Goal: Information Seeking & Learning: Check status

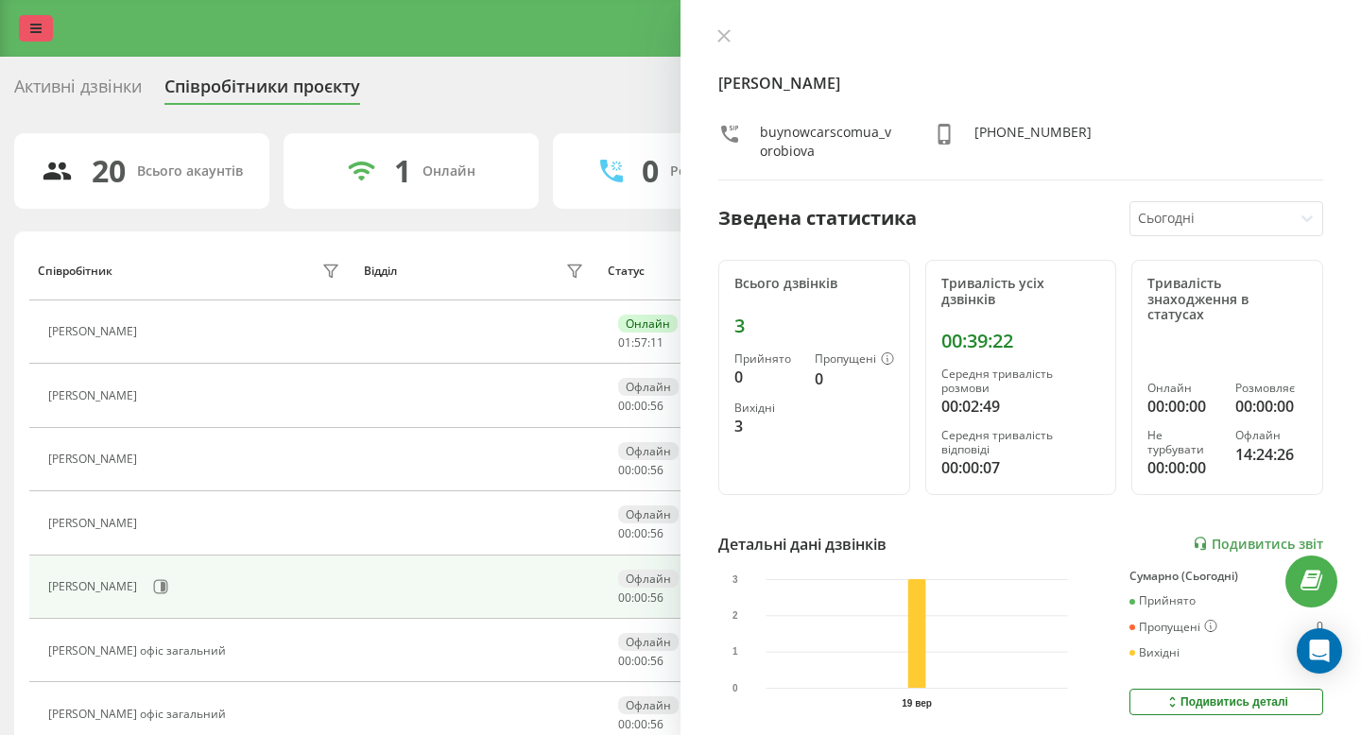
click at [47, 31] on link at bounding box center [36, 28] width 34 height 26
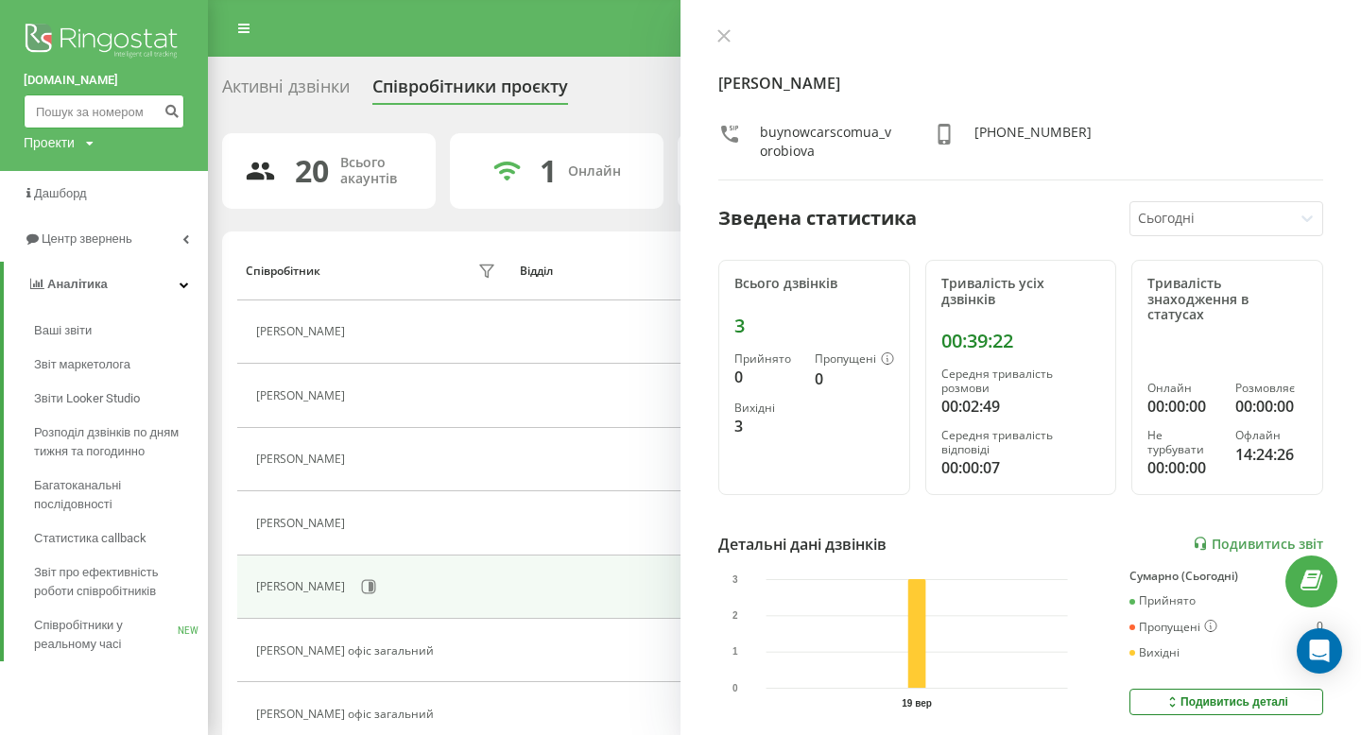
click at [70, 108] on input at bounding box center [104, 112] width 161 height 34
paste input "0979363916"
type input "0979363916"
click at [174, 108] on icon "submit" at bounding box center [172, 108] width 16 height 11
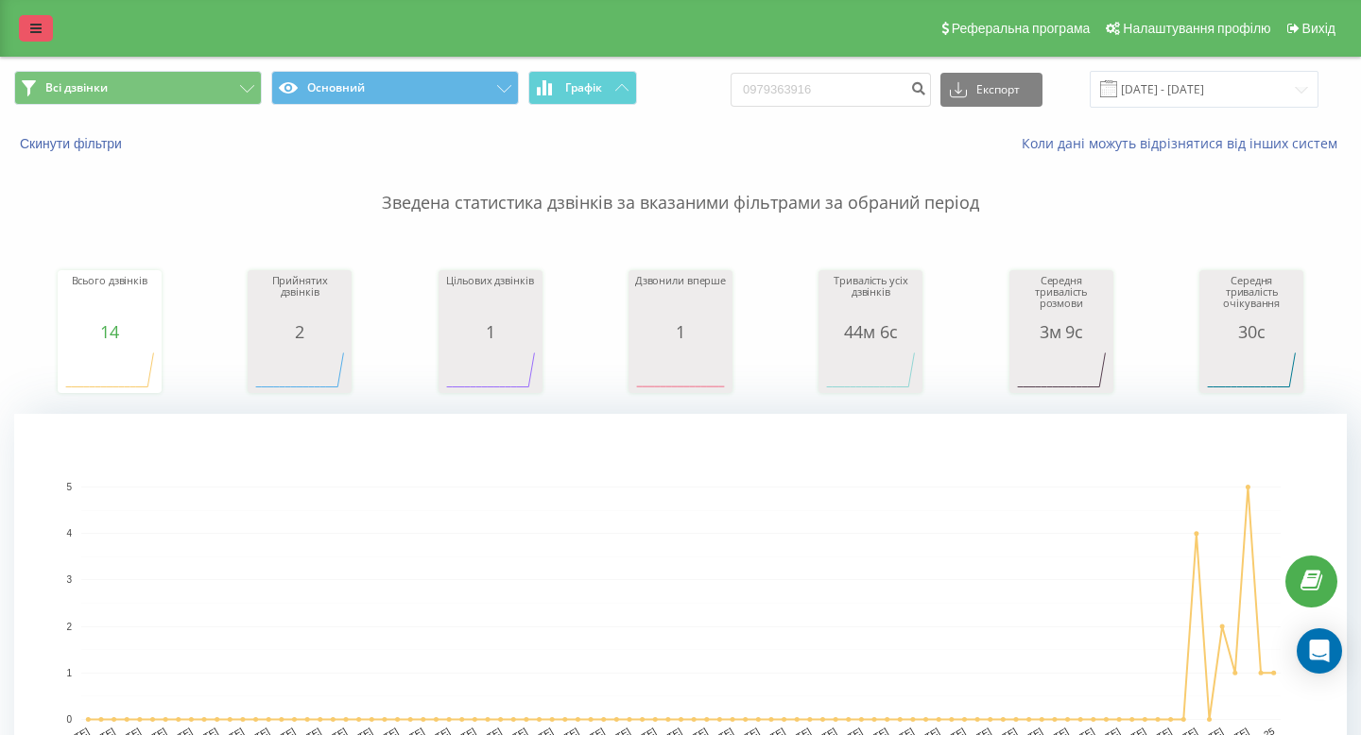
click at [34, 26] on icon at bounding box center [35, 28] width 11 height 13
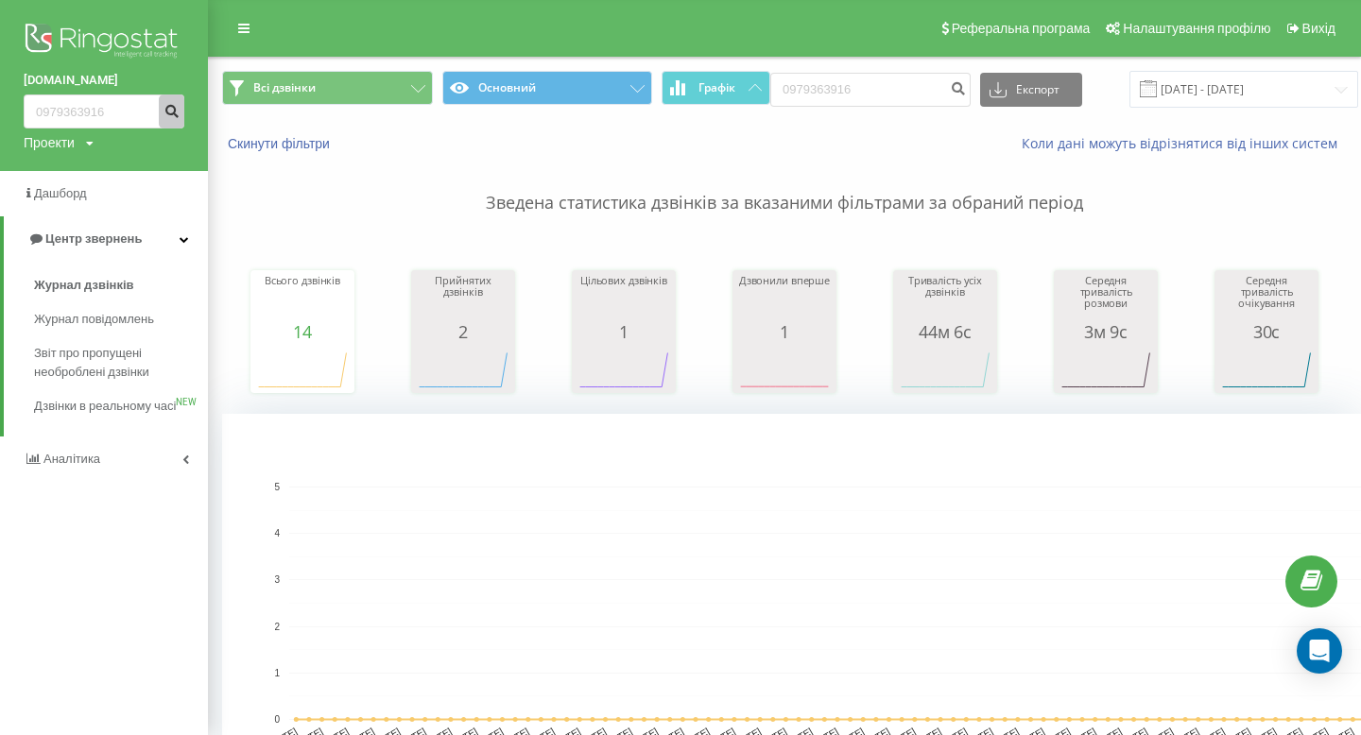
click at [165, 118] on button "submit" at bounding box center [172, 112] width 26 height 34
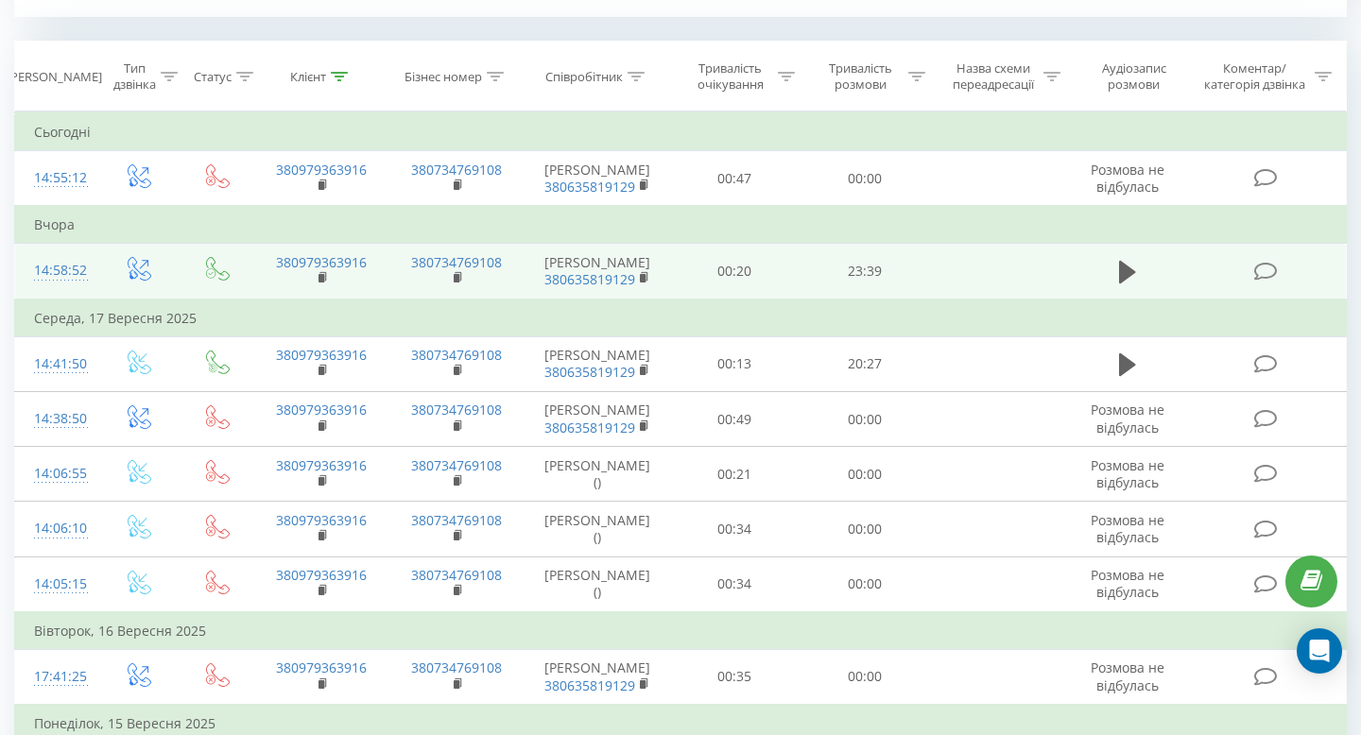
scroll to position [773, 0]
click at [1120, 285] on icon at bounding box center [1127, 274] width 17 height 23
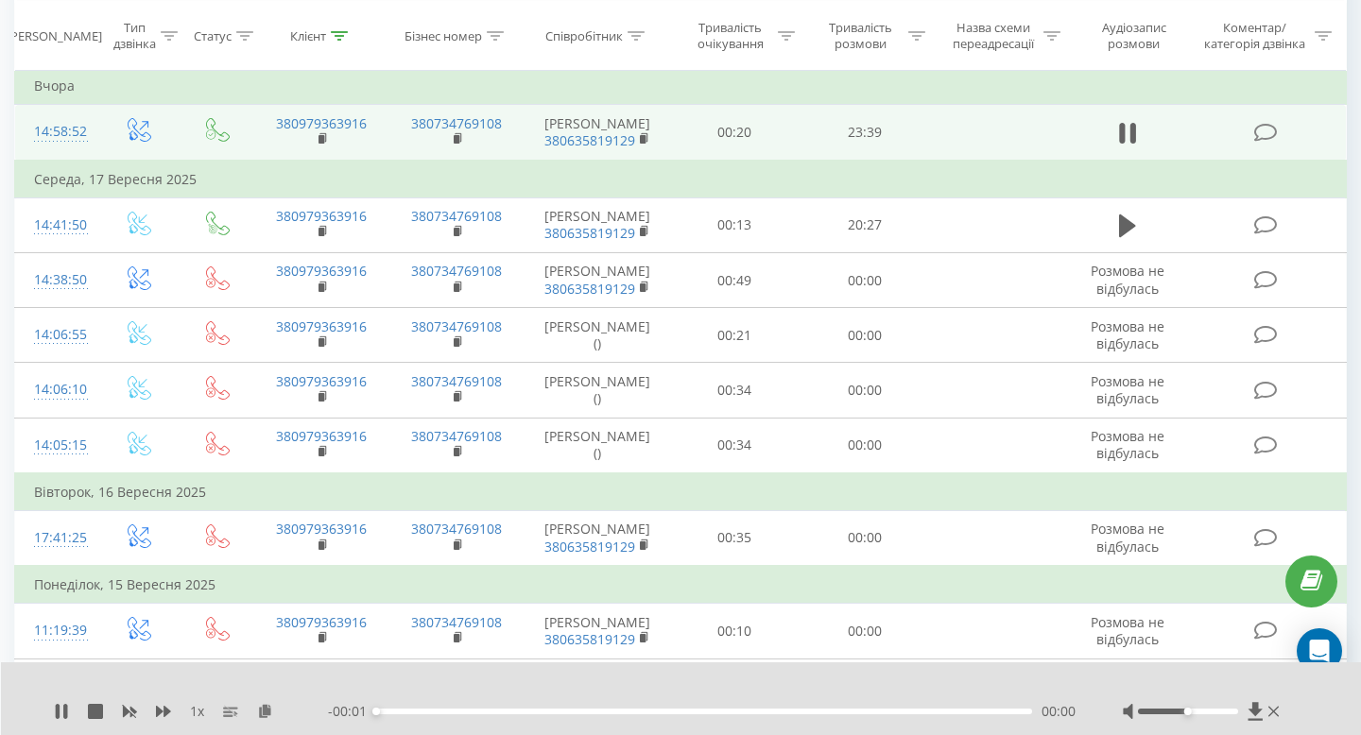
scroll to position [958, 0]
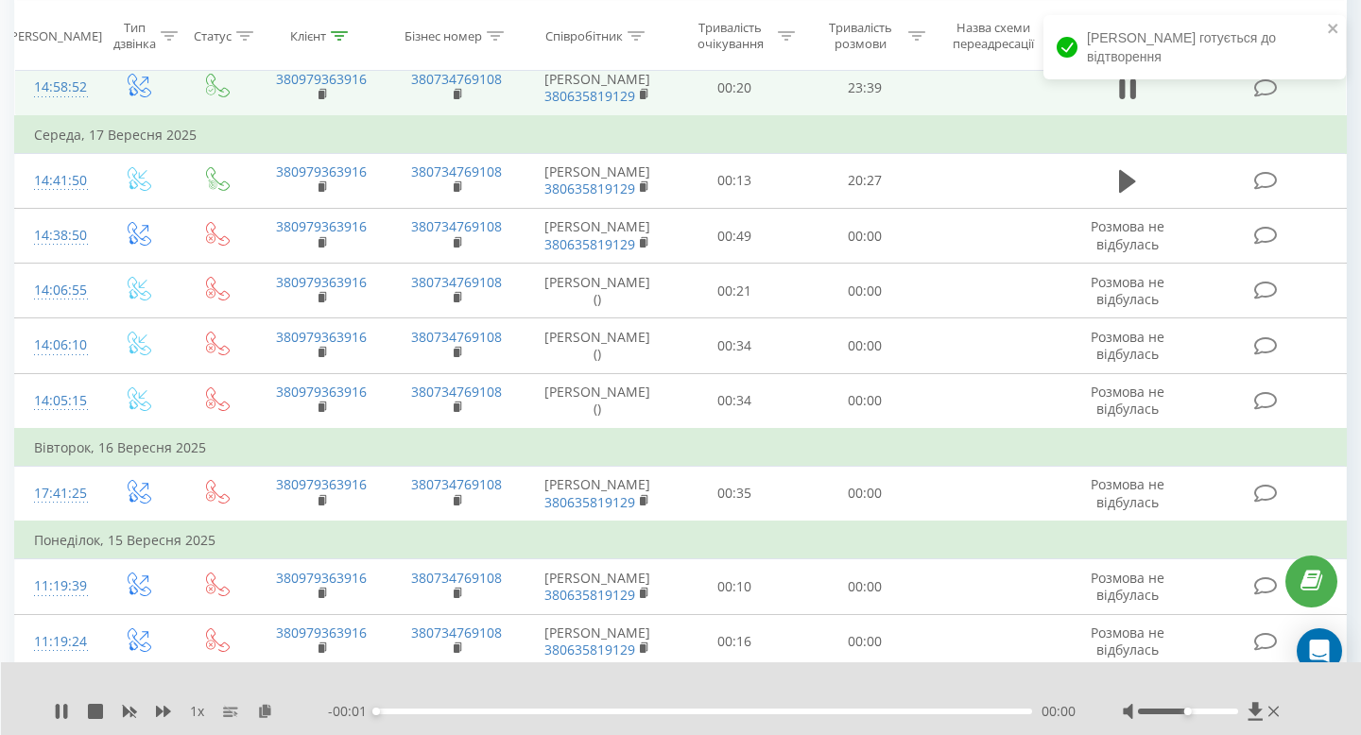
click at [493, 718] on div "- 00:01 00:00 00:00" at bounding box center [702, 711] width 748 height 19
click at [1130, 99] on icon at bounding box center [1133, 88] width 6 height 21
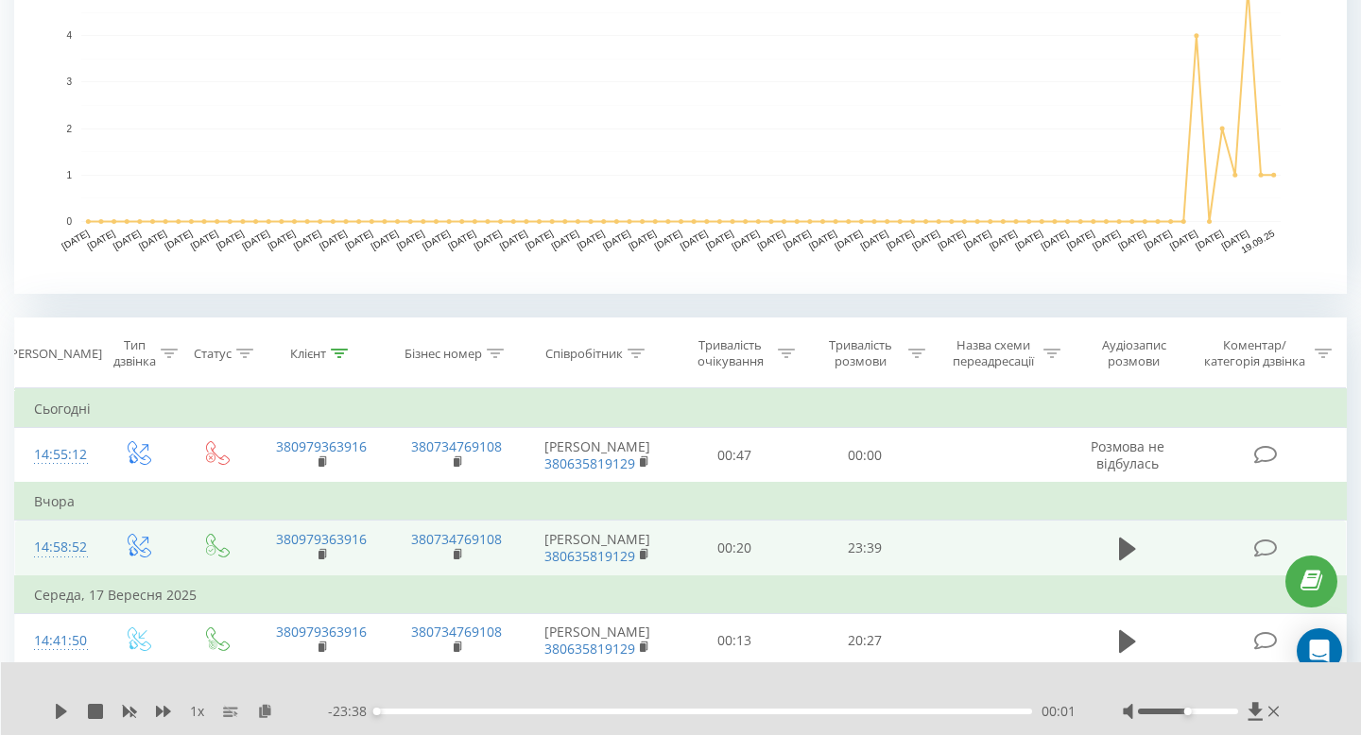
scroll to position [0, 0]
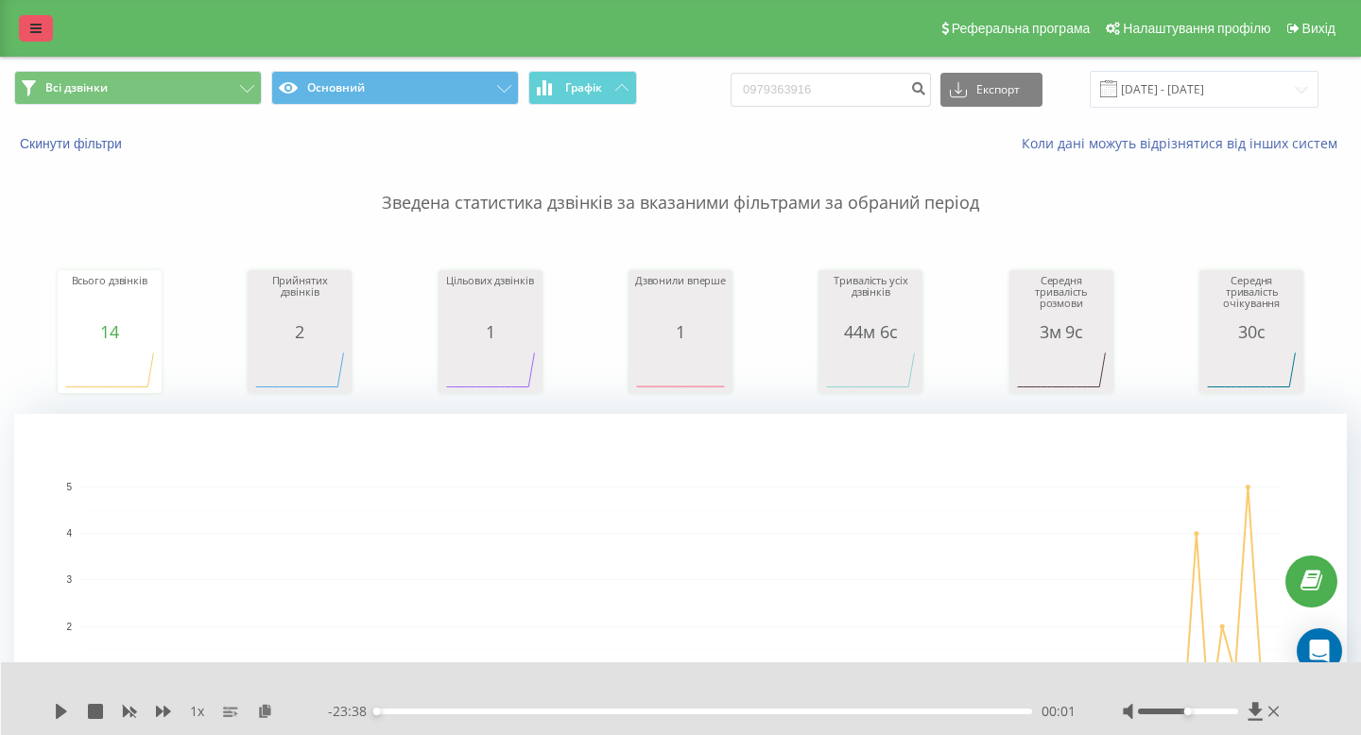
click at [32, 29] on icon at bounding box center [35, 28] width 11 height 13
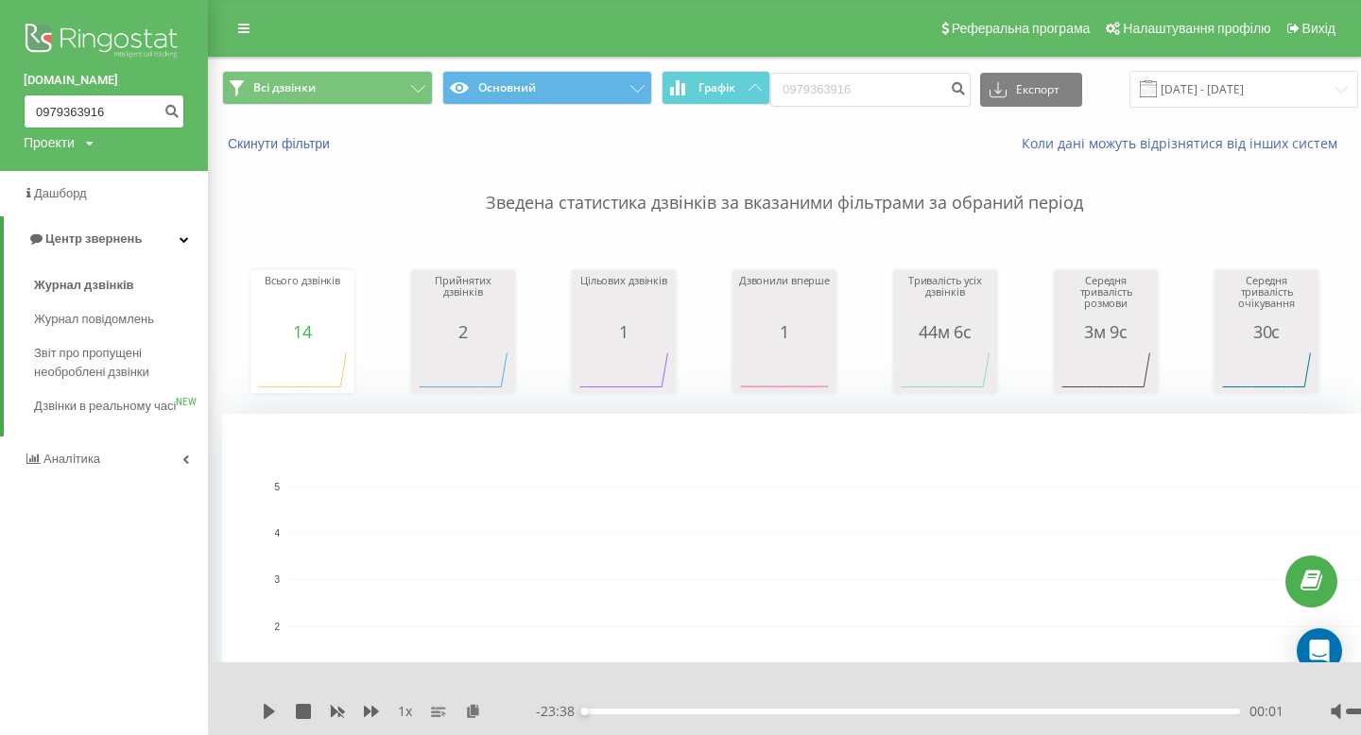
click at [98, 116] on input "0979363916" at bounding box center [104, 112] width 161 height 34
paste input "685137009"
type input "0685137009"
click at [169, 114] on icon "submit" at bounding box center [172, 108] width 16 height 11
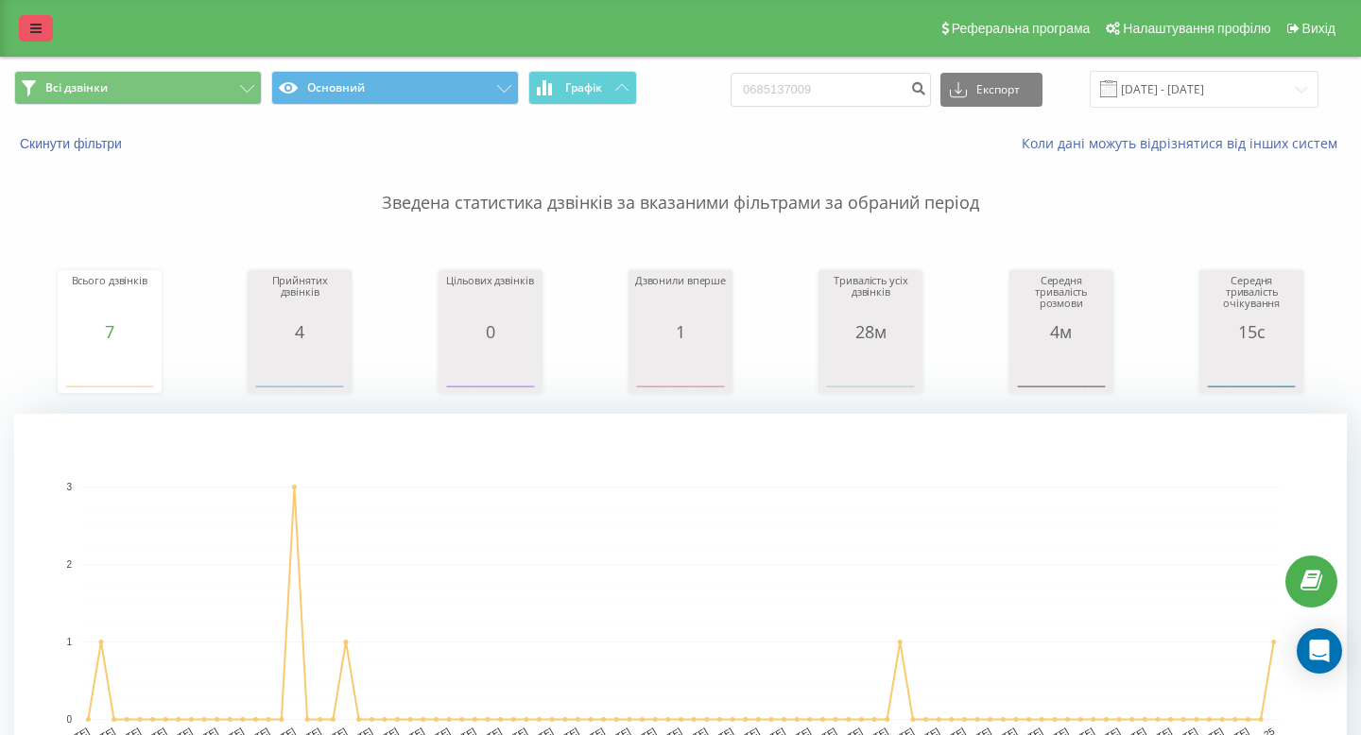
click at [34, 28] on icon at bounding box center [35, 28] width 11 height 13
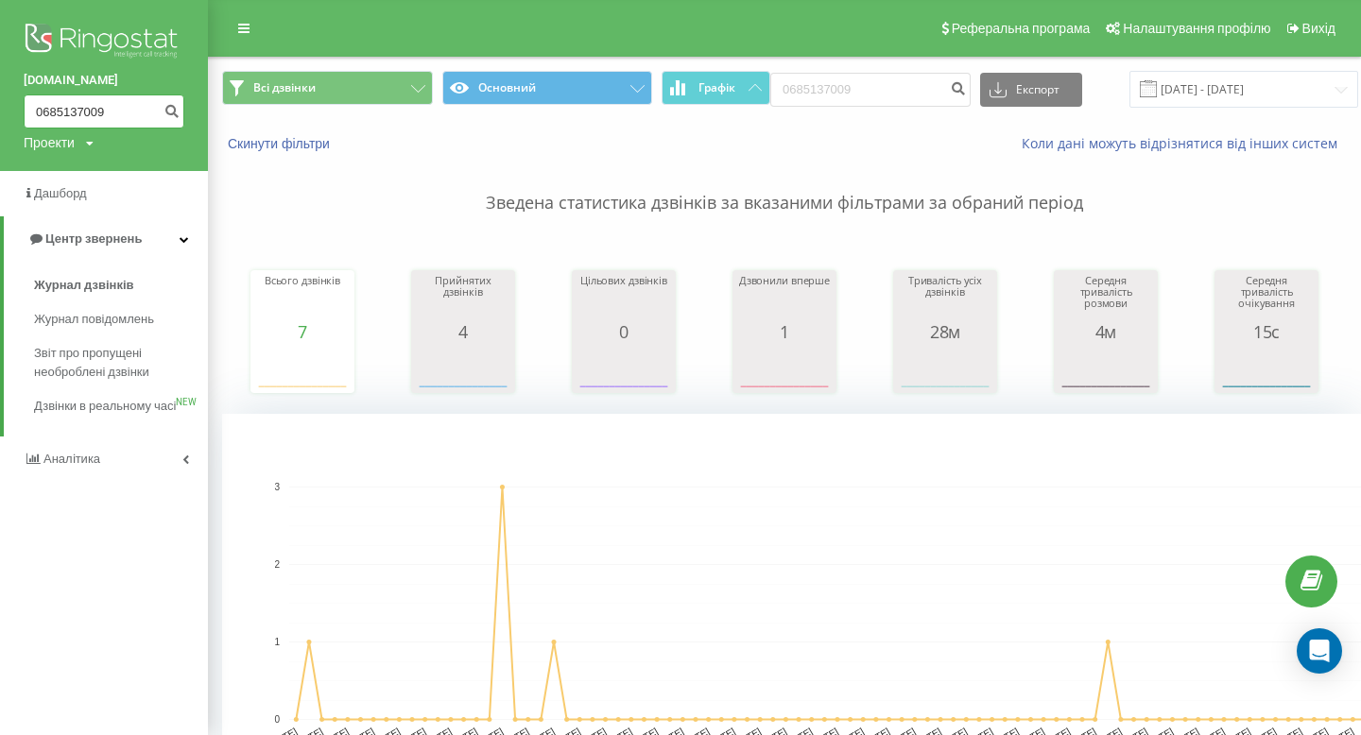
click at [91, 108] on input "0685137009" at bounding box center [104, 112] width 161 height 34
paste input "950684484"
type input "0950684484"
click at [175, 113] on icon "submit" at bounding box center [172, 108] width 16 height 11
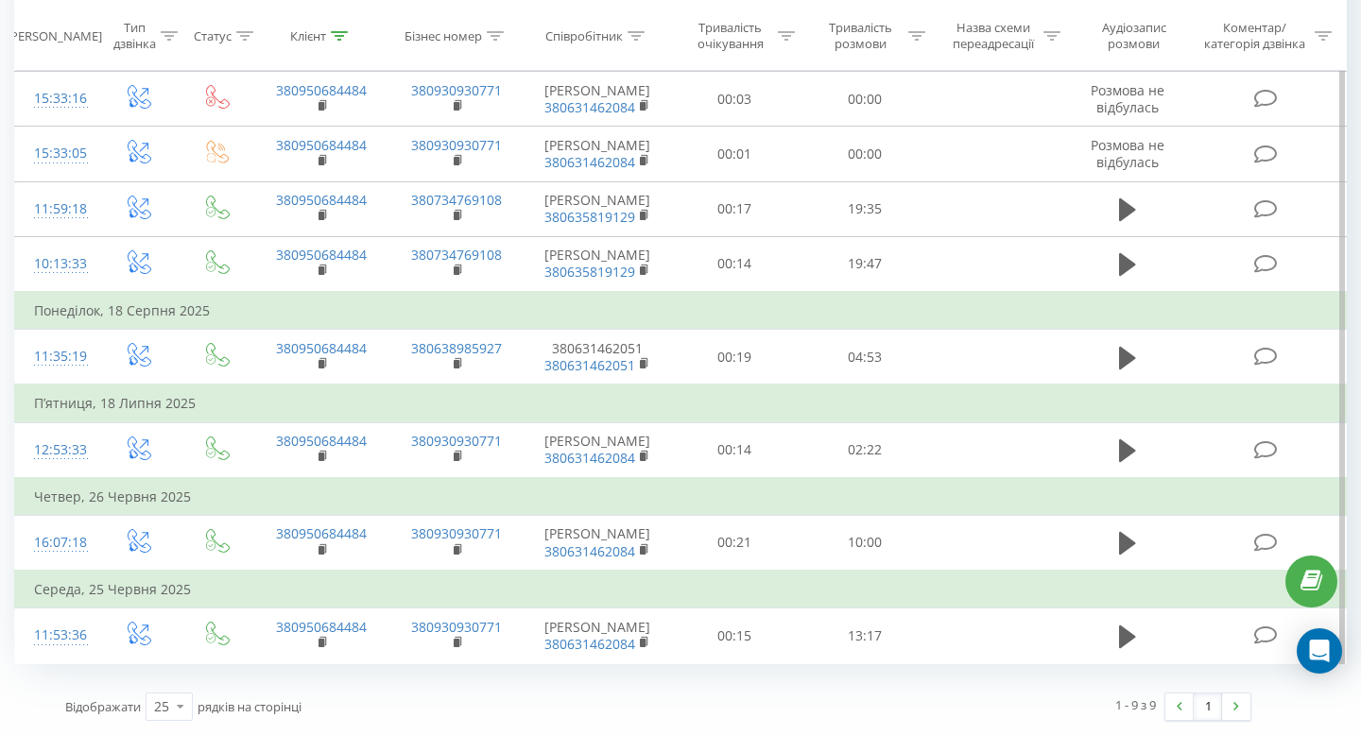
scroll to position [1025, 0]
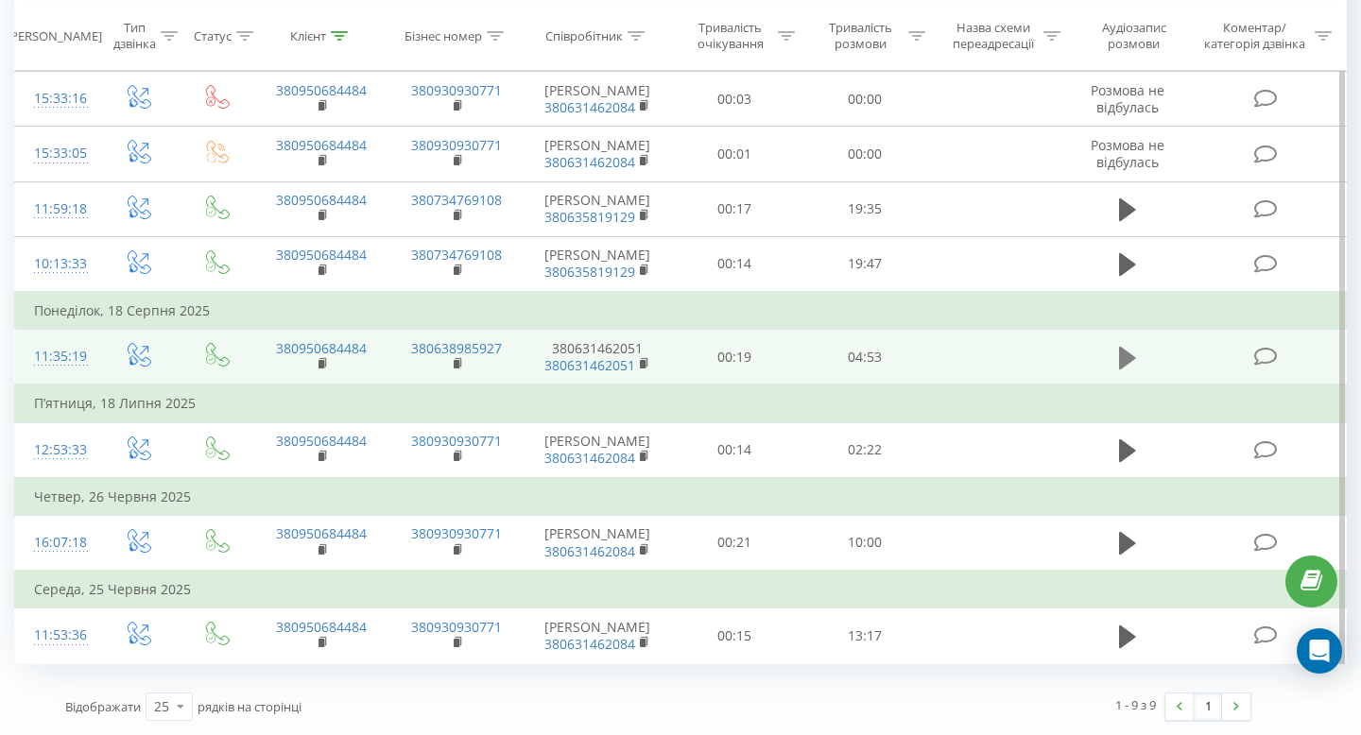
click at [1113, 344] on button at bounding box center [1127, 358] width 28 height 28
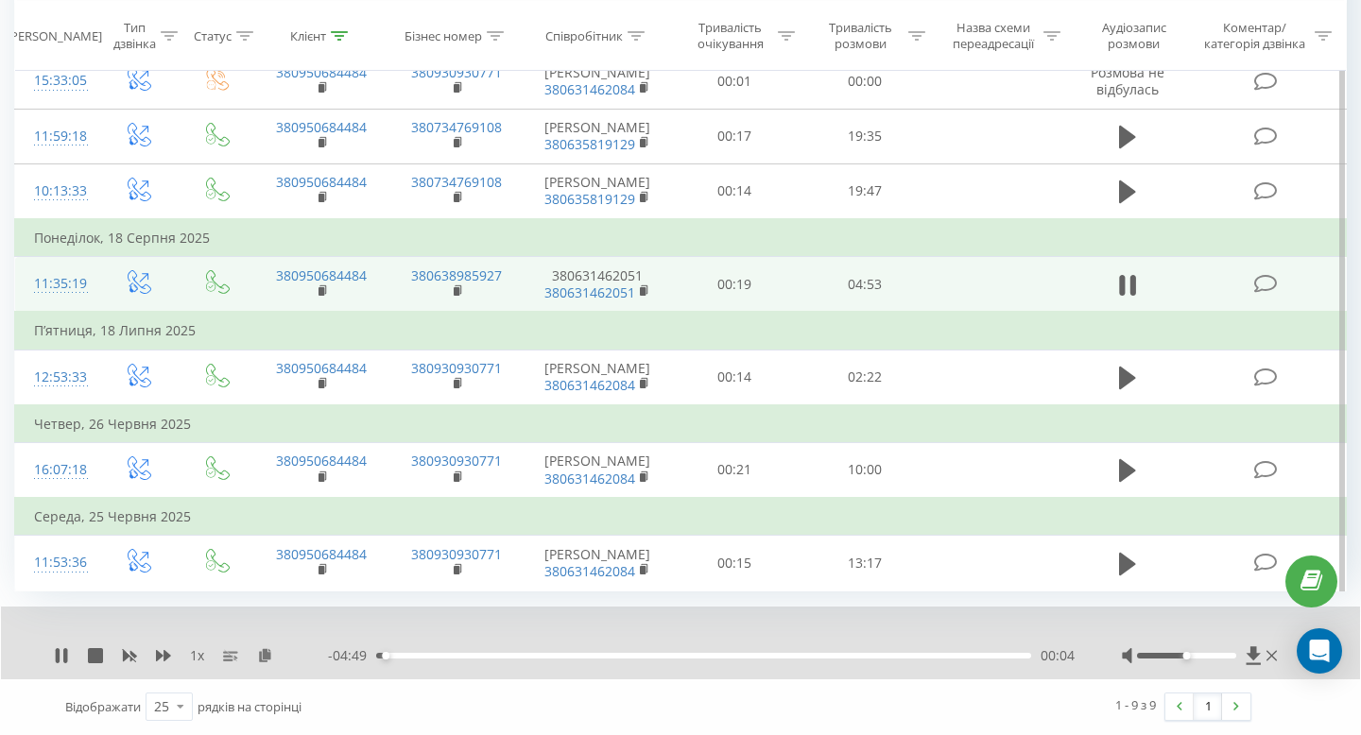
scroll to position [1098, 0]
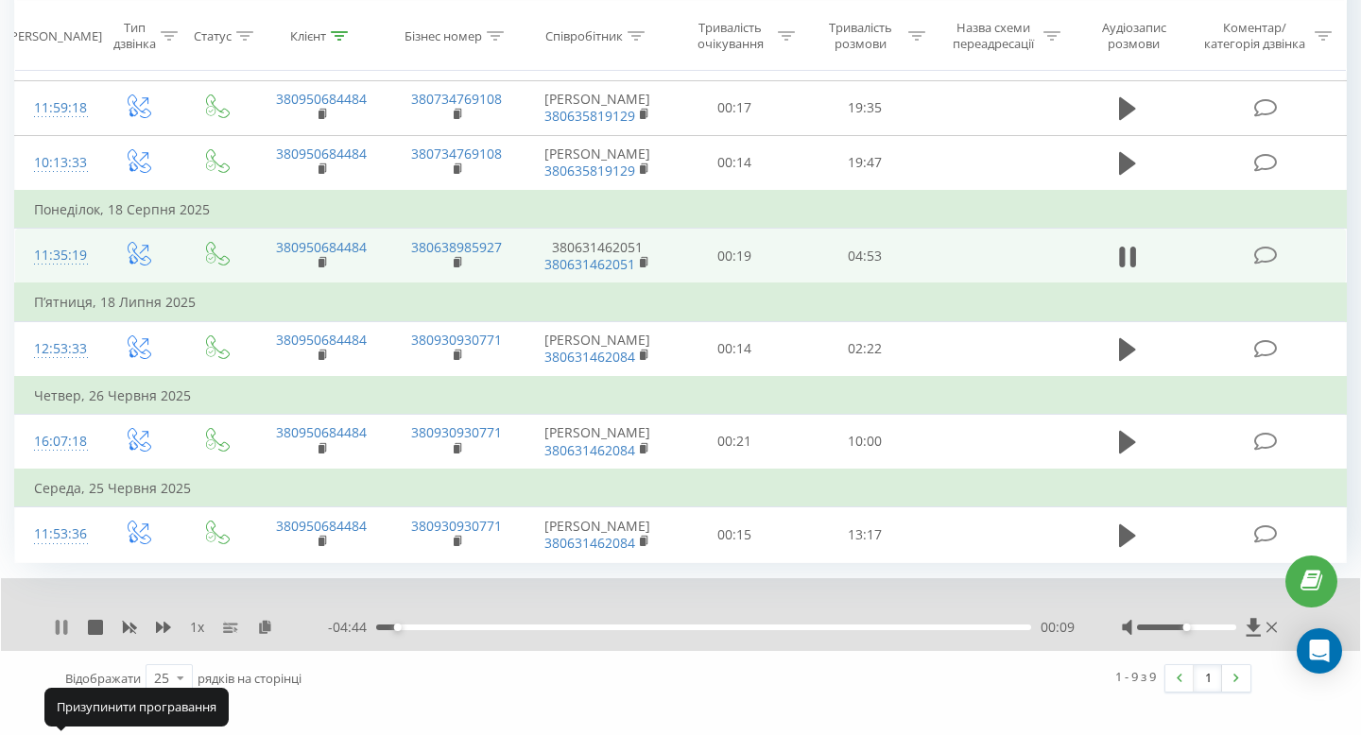
click at [64, 635] on icon at bounding box center [65, 627] width 4 height 15
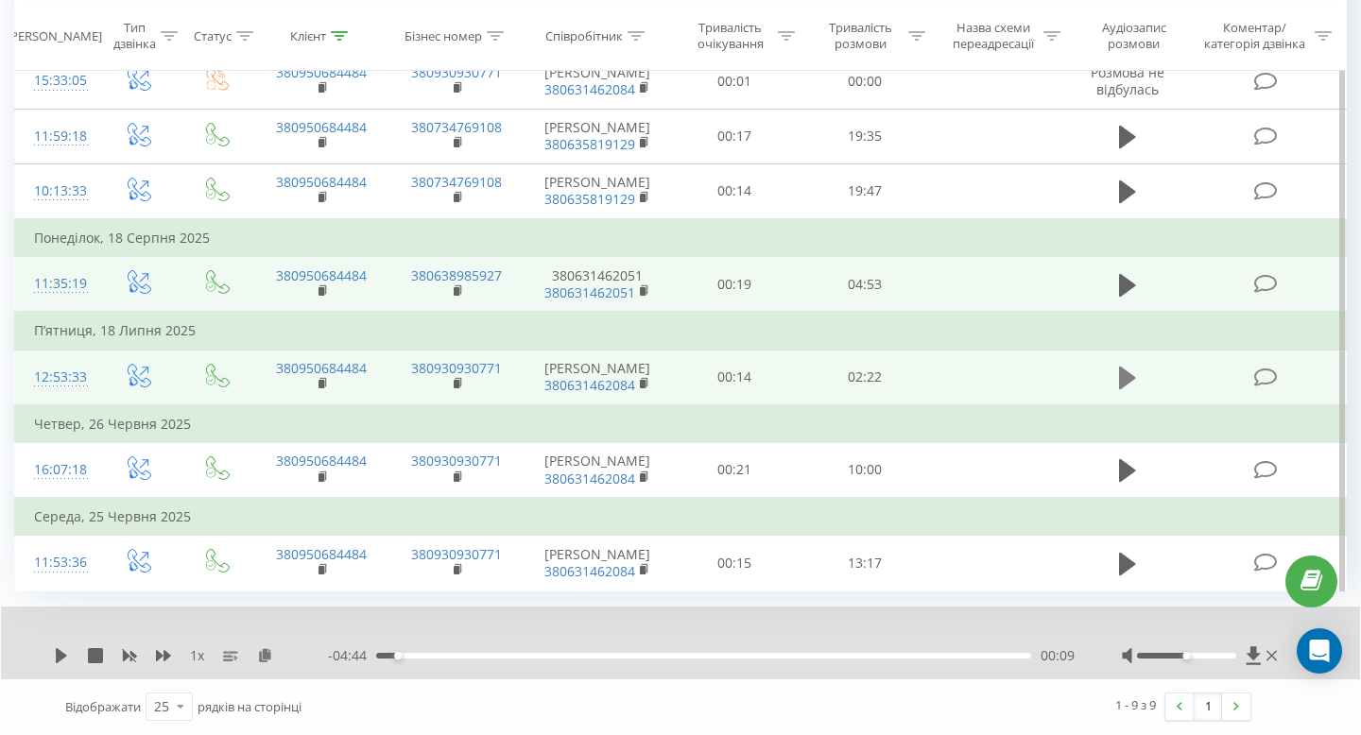
click at [1122, 367] on icon at bounding box center [1127, 378] width 17 height 23
click at [945, 653] on div "00:13" at bounding box center [703, 656] width 655 height 6
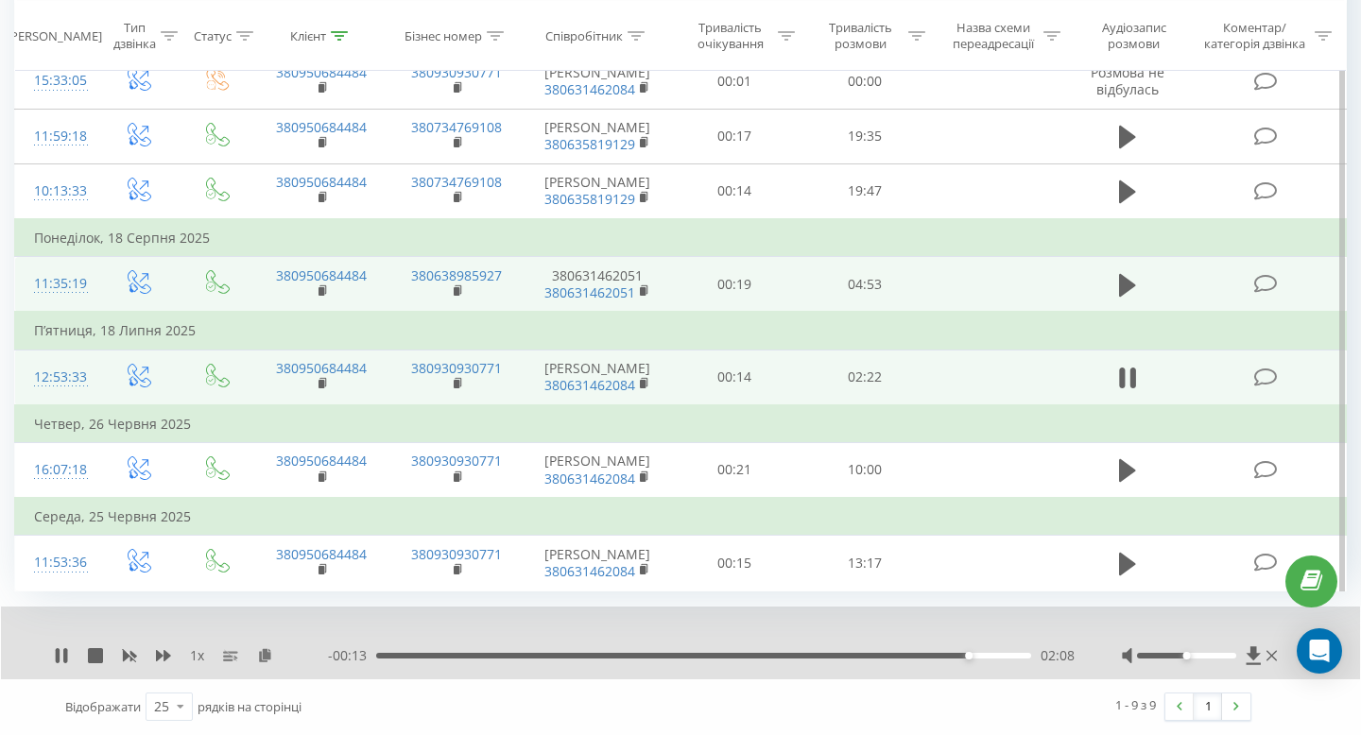
click at [1001, 656] on div "02:08" at bounding box center [703, 656] width 655 height 6
click at [1120, 368] on icon at bounding box center [1122, 378] width 6 height 21
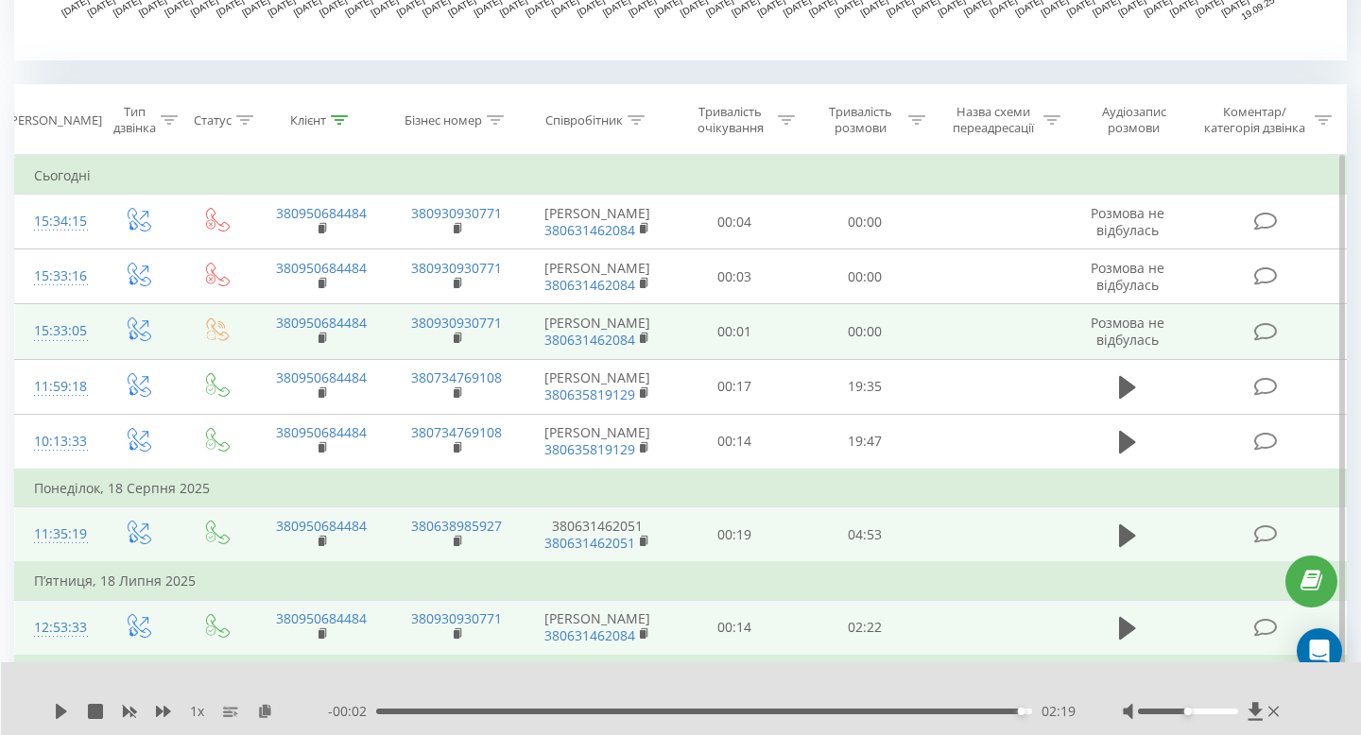
scroll to position [731, 0]
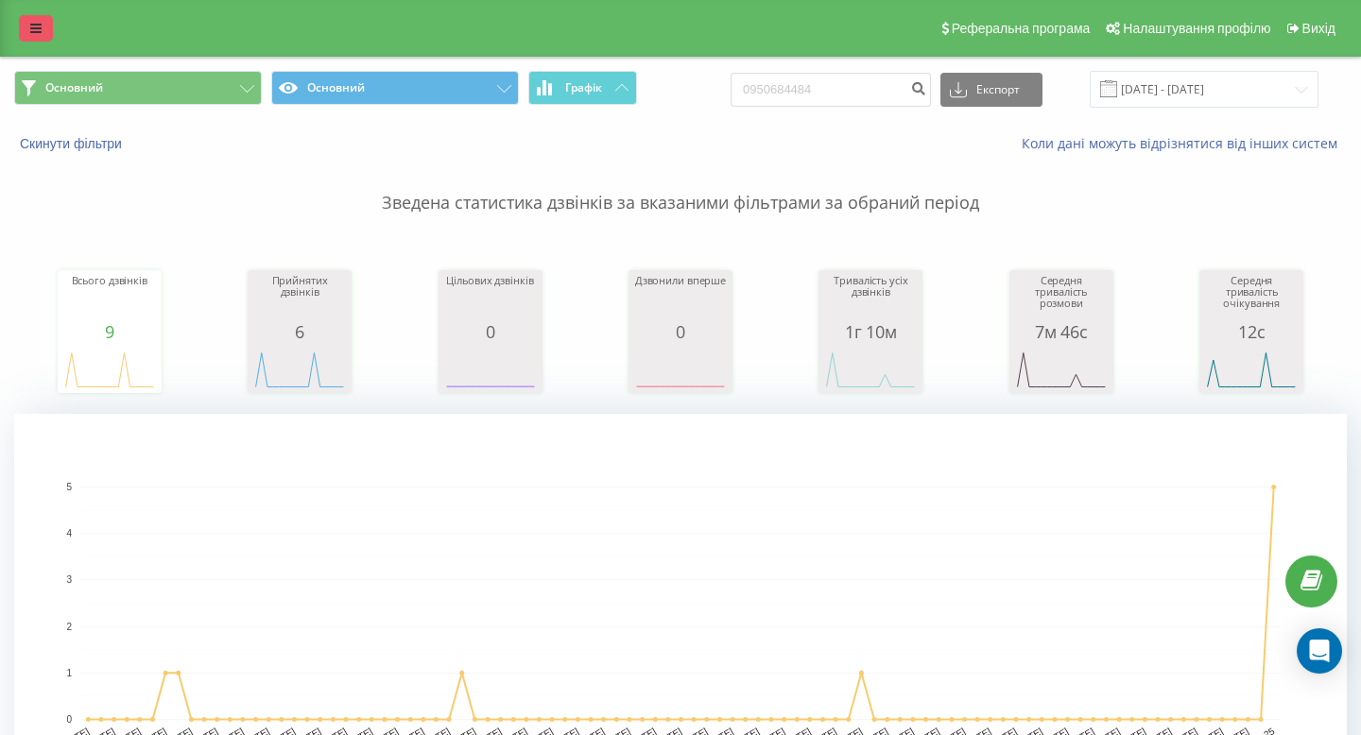
click at [28, 38] on link at bounding box center [36, 28] width 34 height 26
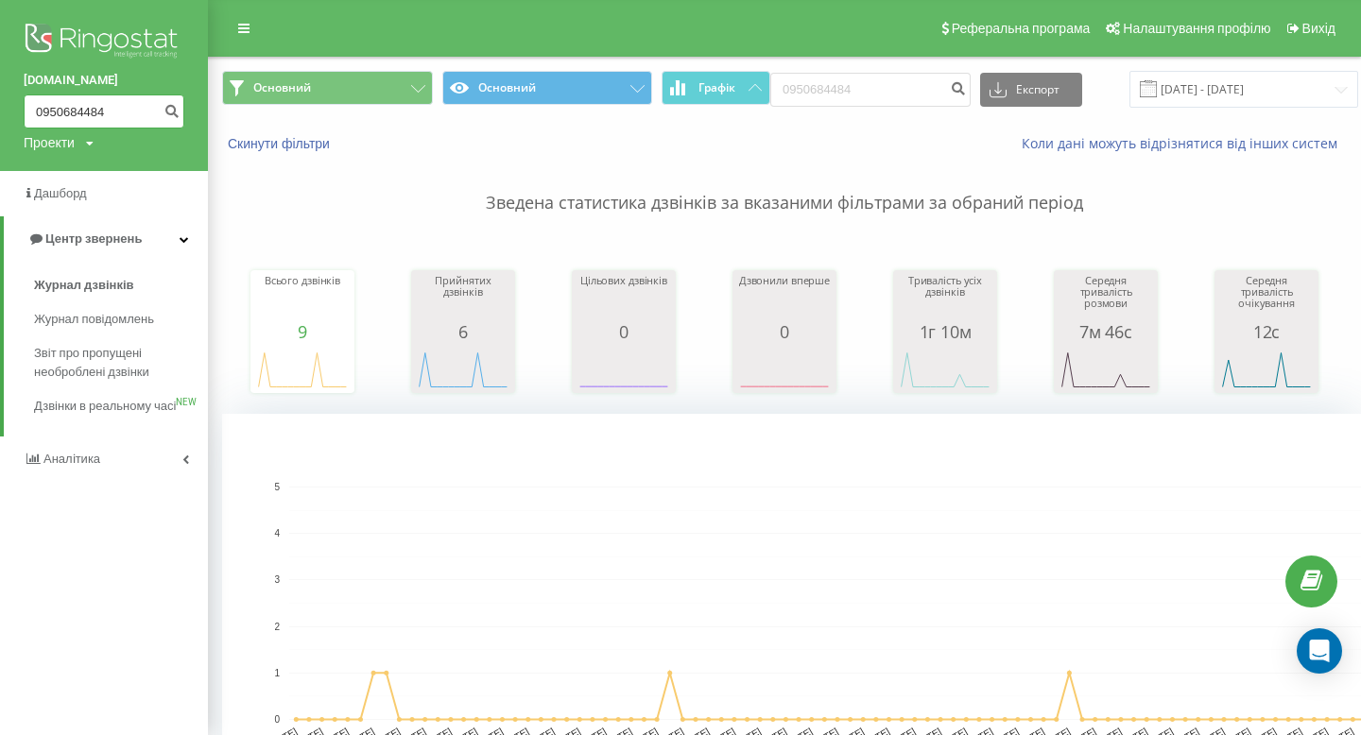
click at [76, 118] on input "0950684484" at bounding box center [104, 112] width 161 height 34
paste input "082635"
type input "0950082635"
click at [175, 121] on button "submit" at bounding box center [172, 112] width 26 height 34
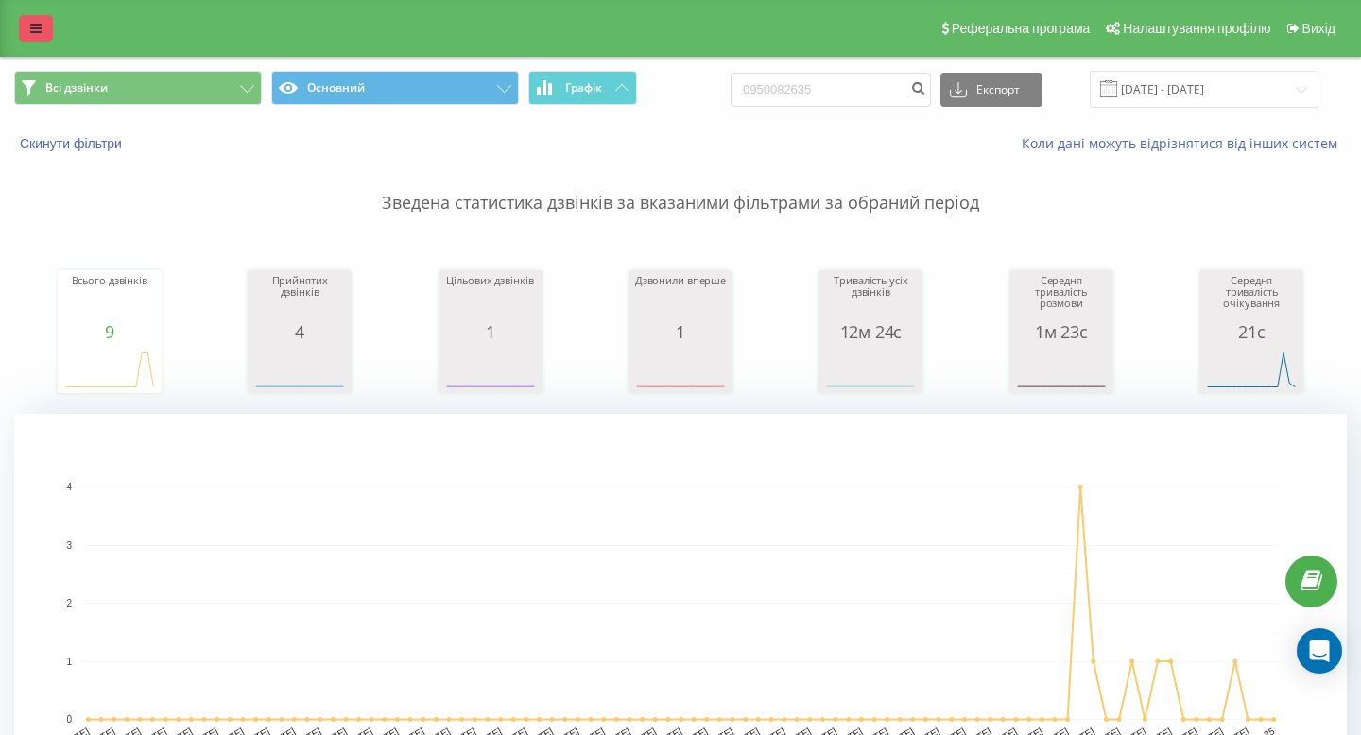
click at [41, 40] on link at bounding box center [36, 28] width 34 height 26
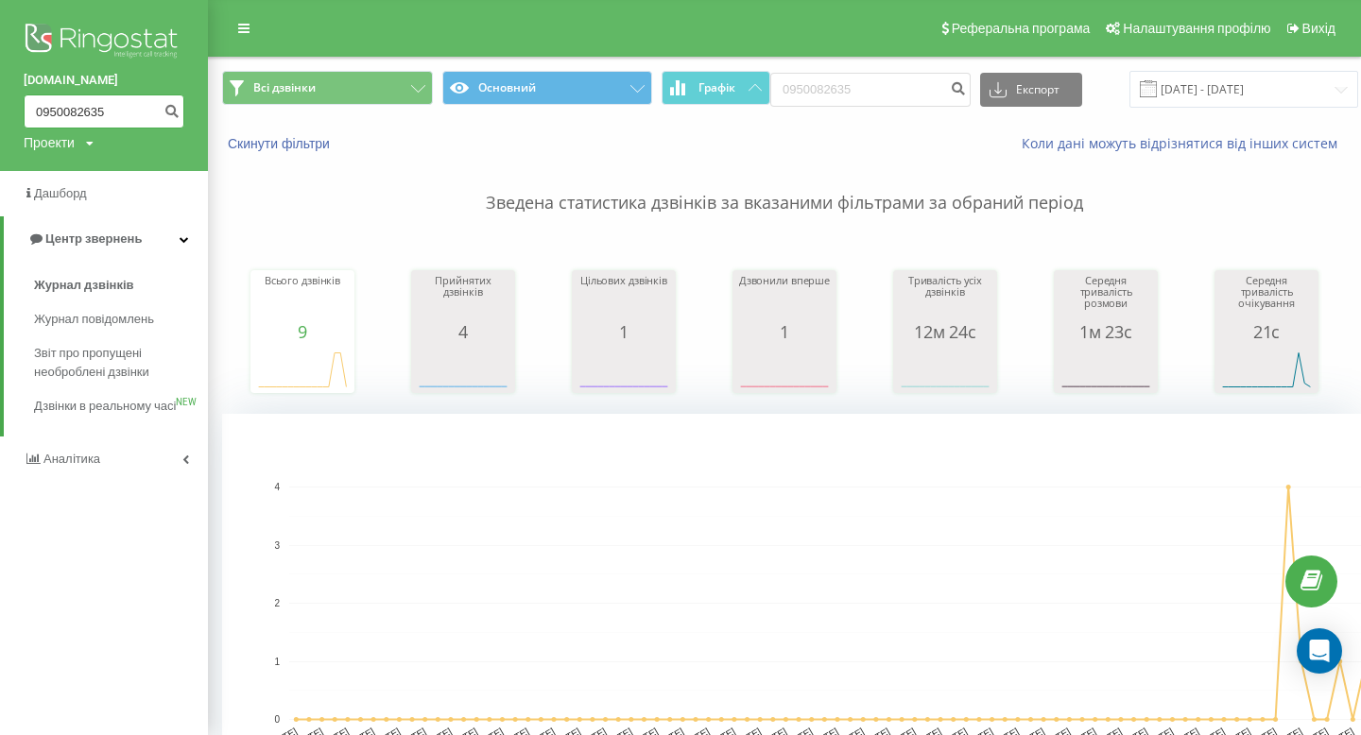
click at [79, 109] on input "0950082635" at bounding box center [104, 112] width 161 height 34
paste input "664490360"
type input "0664490360"
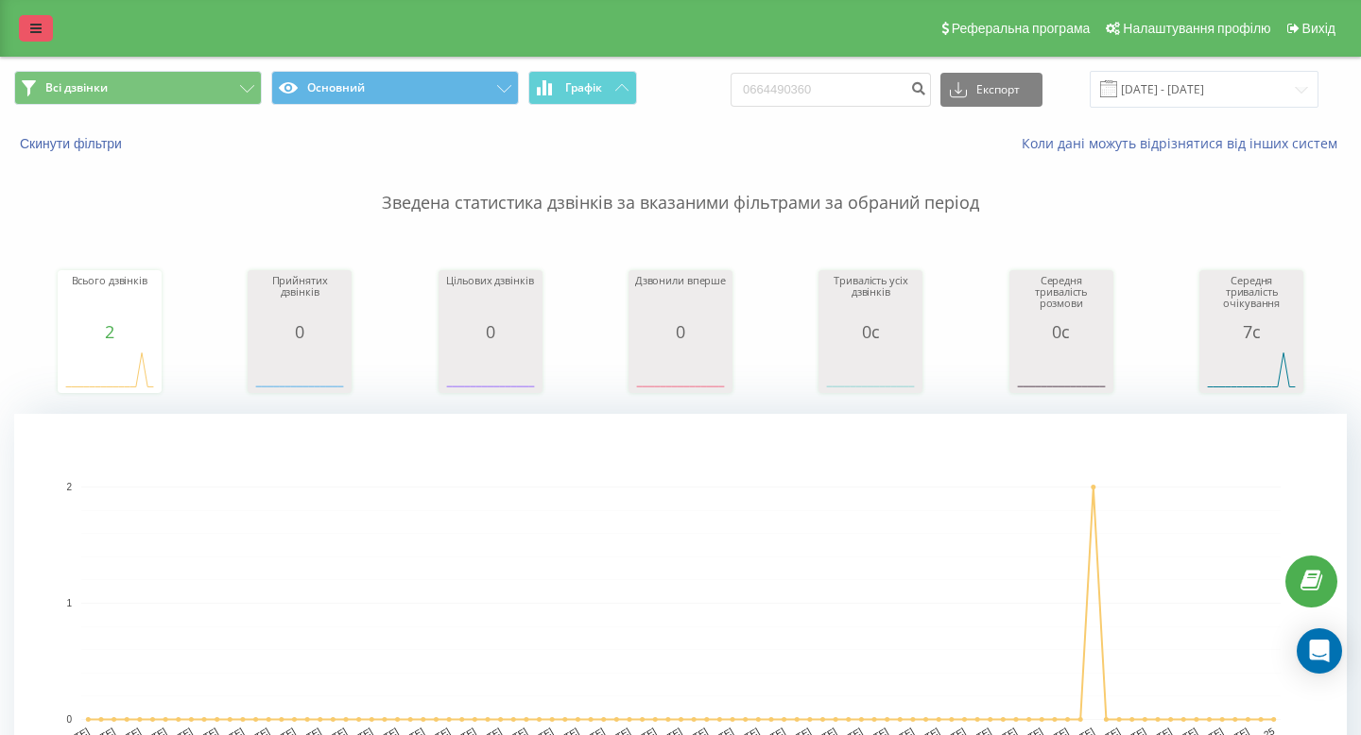
click at [31, 37] on link at bounding box center [36, 28] width 34 height 26
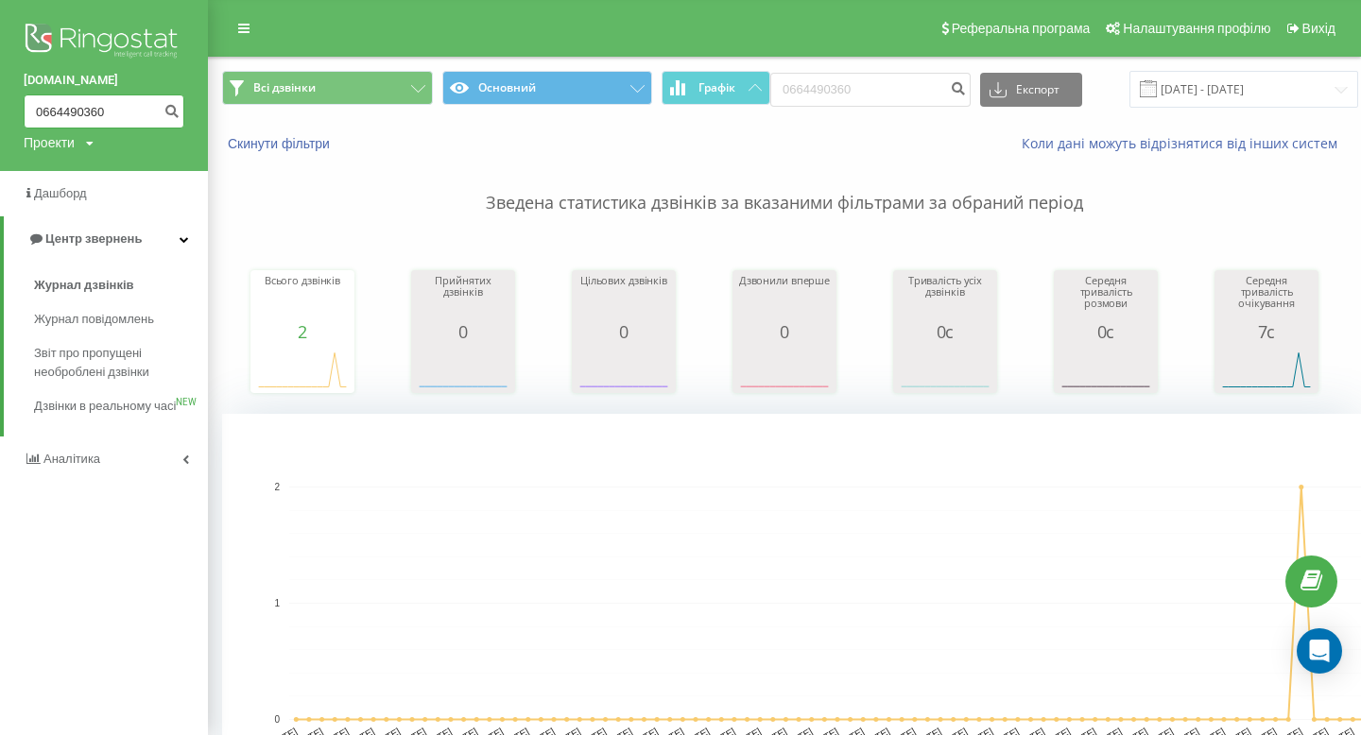
click at [71, 114] on input "0664490360" at bounding box center [104, 112] width 161 height 34
paste input "78551827"
type input "0678551827"
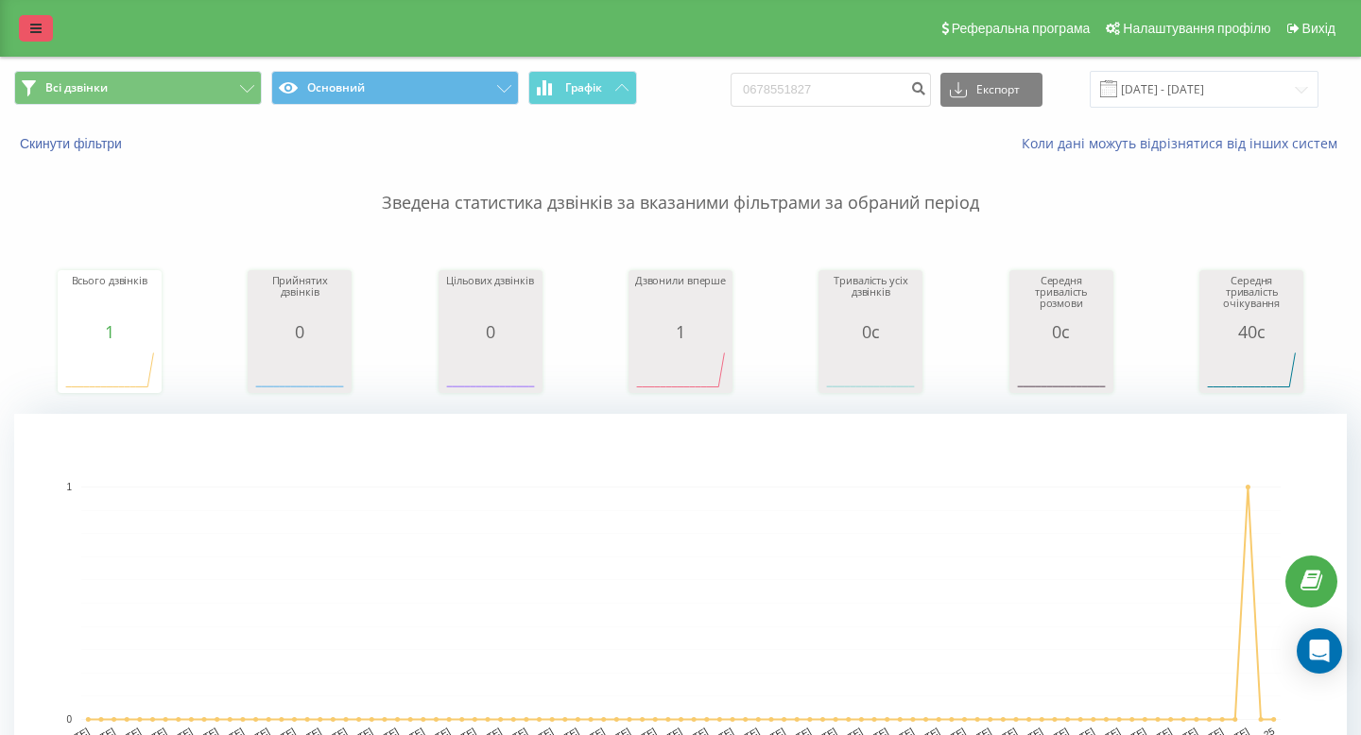
click at [39, 24] on icon at bounding box center [35, 28] width 11 height 13
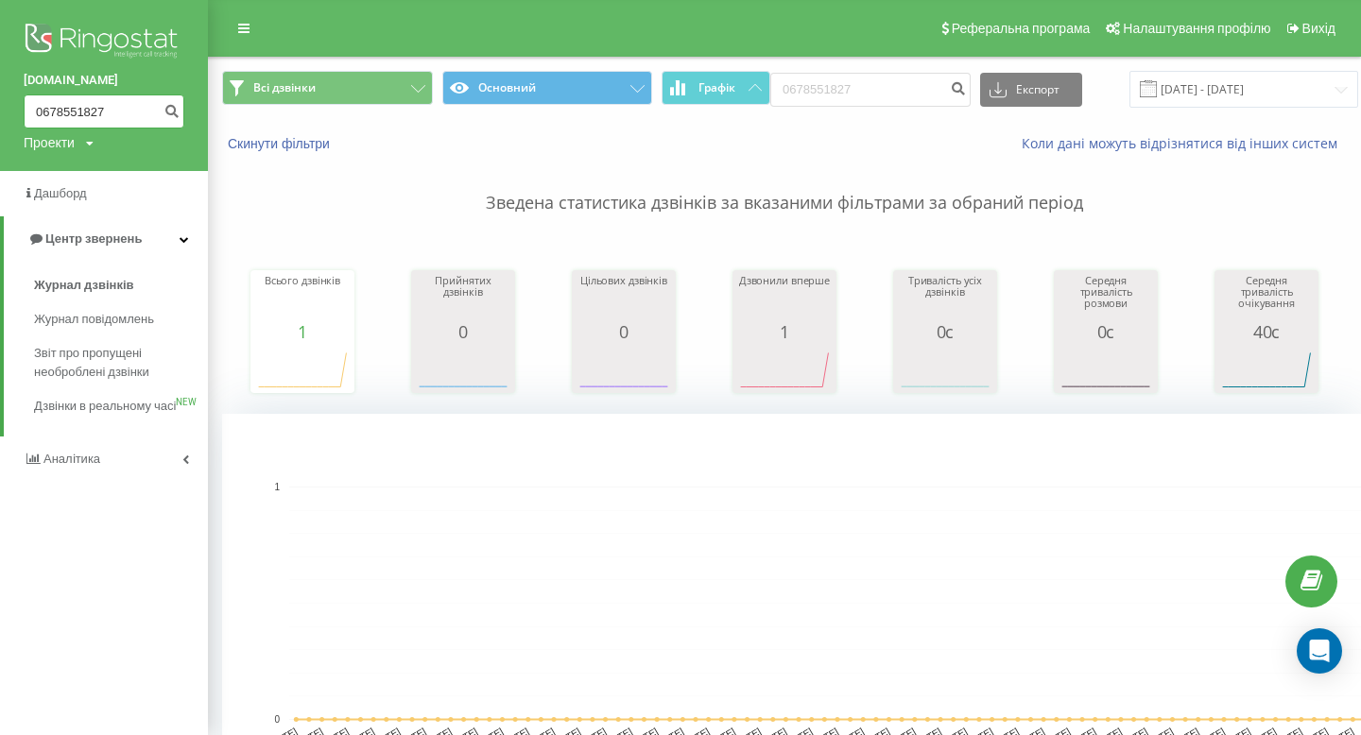
click at [72, 112] on input "0678551827" at bounding box center [104, 112] width 161 height 34
paste input "972196020"
type input "0972196020"
click at [173, 108] on icon "submit" at bounding box center [172, 108] width 16 height 11
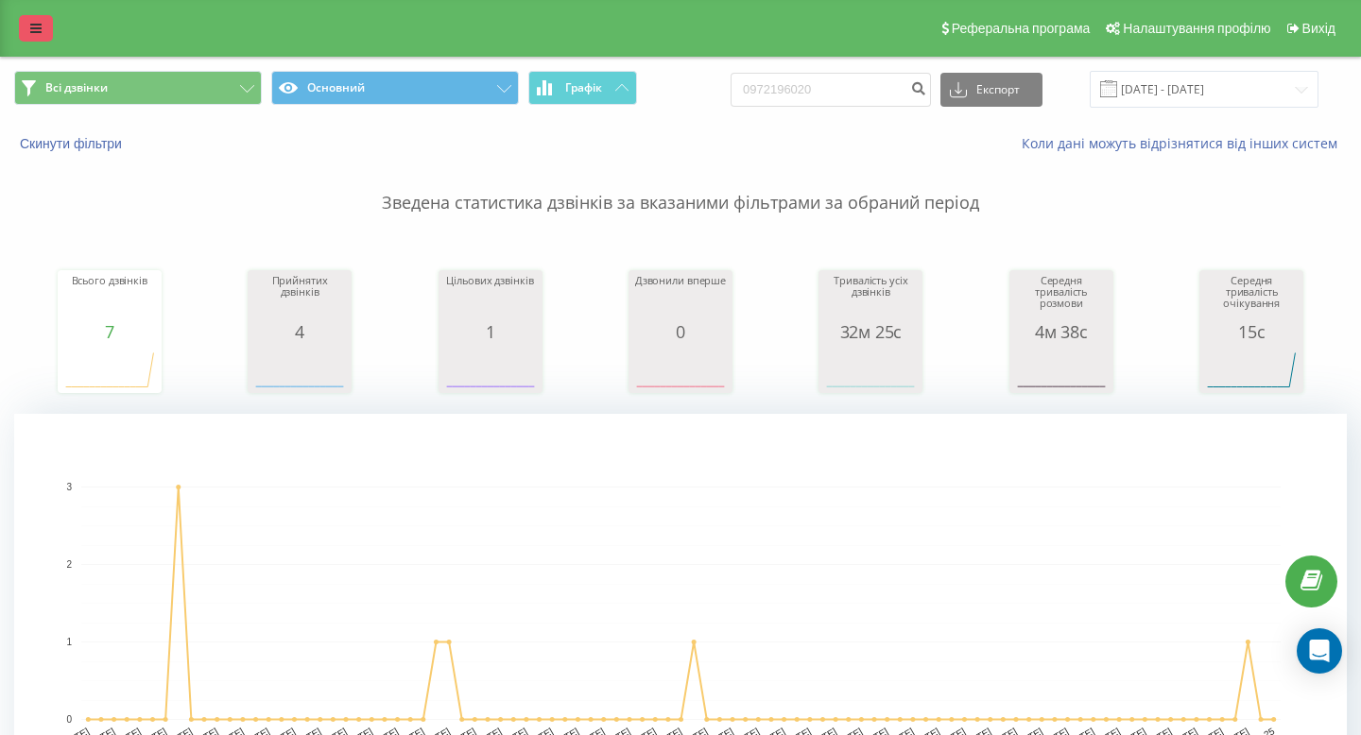
click at [27, 25] on link at bounding box center [36, 28] width 34 height 26
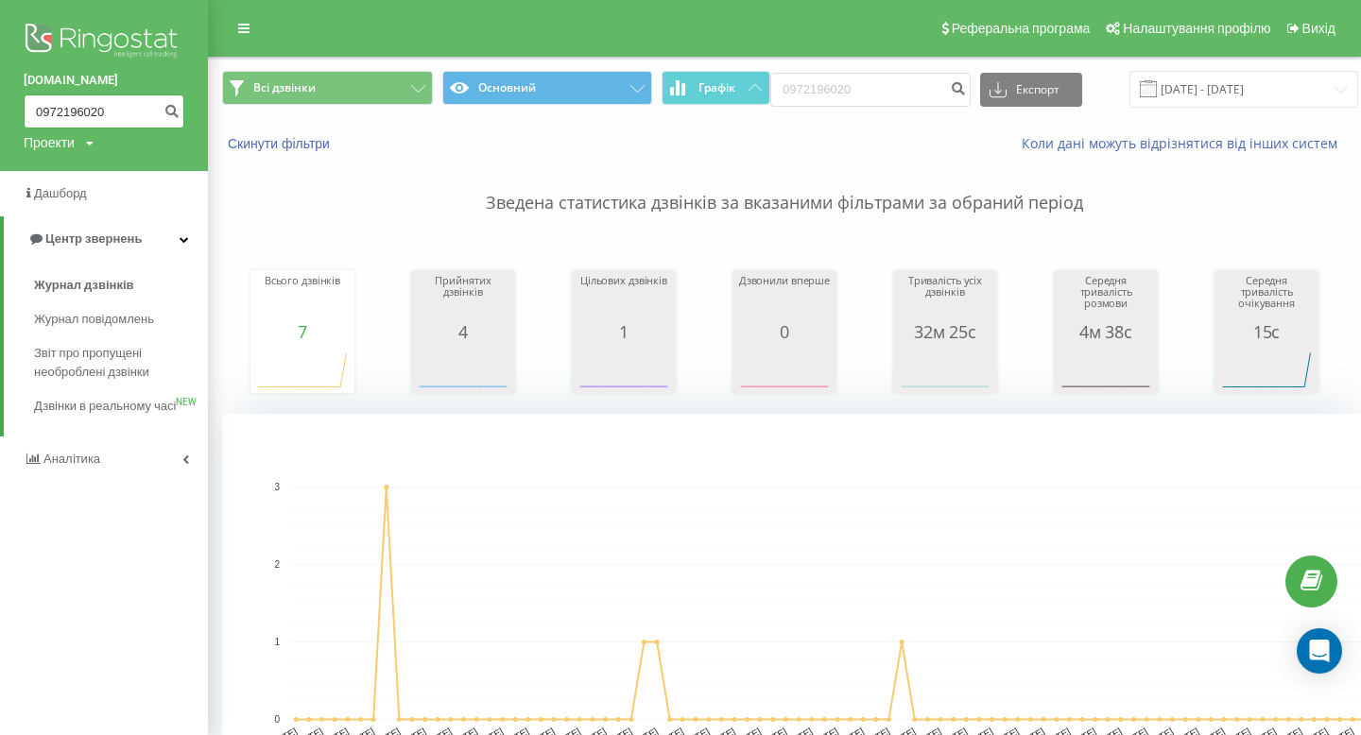
click at [79, 113] on input "0972196020" at bounding box center [104, 112] width 161 height 34
paste input "97350907"
type input "0997350907"
click at [168, 113] on icon "submit" at bounding box center [172, 108] width 16 height 11
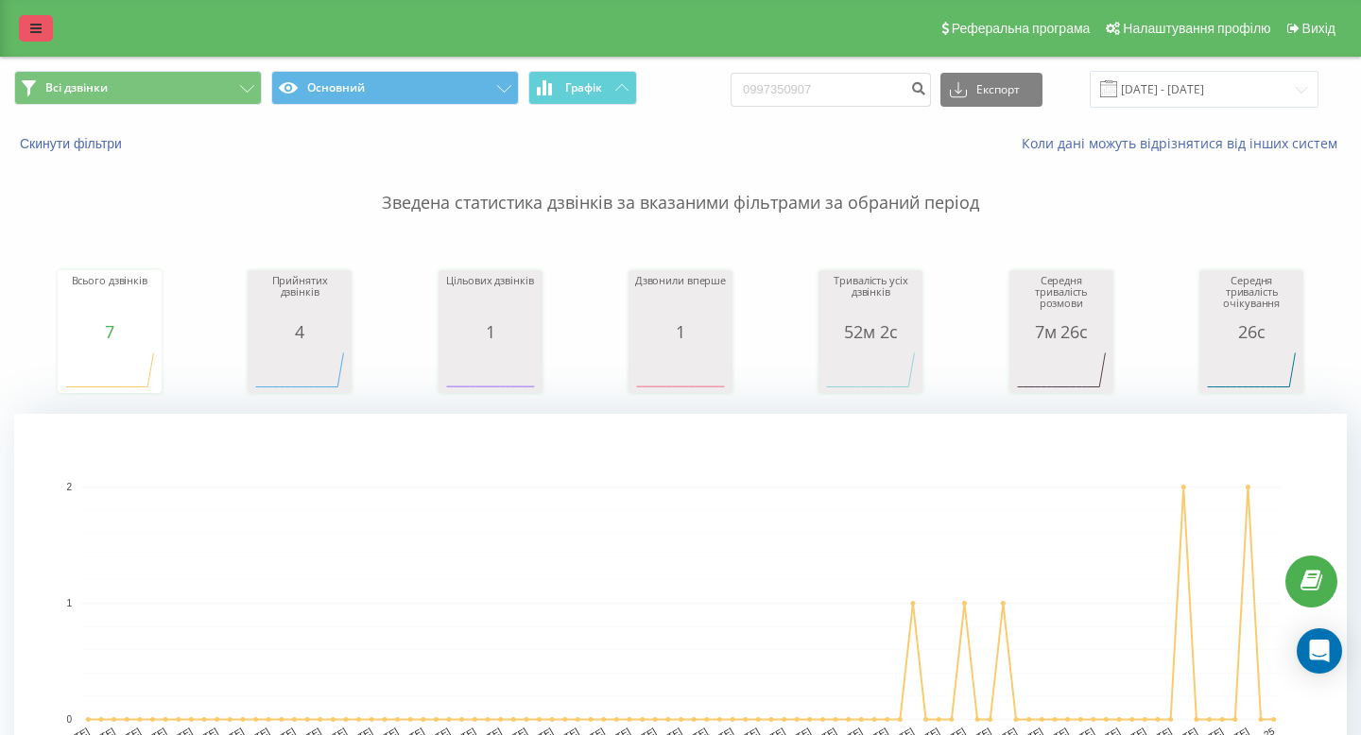
click at [34, 23] on icon at bounding box center [35, 28] width 11 height 13
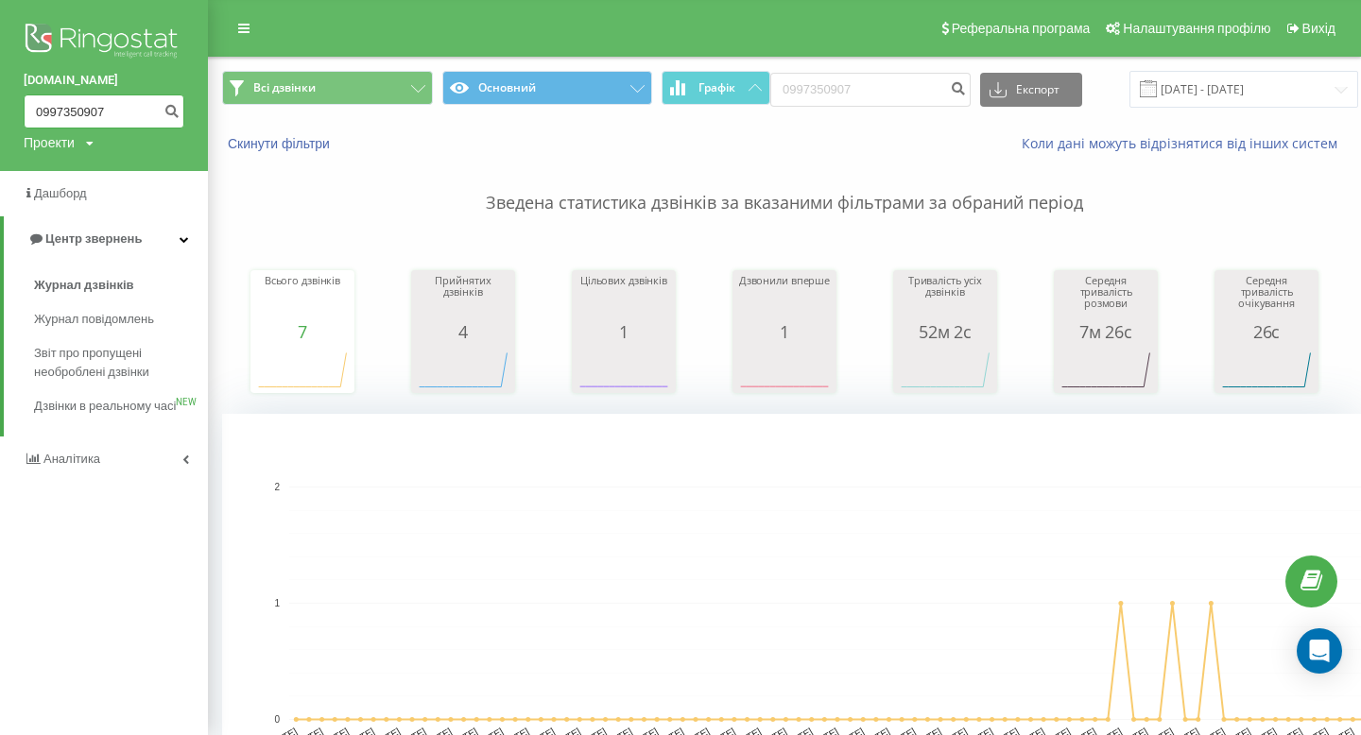
click at [82, 111] on input "0997350907" at bounding box center [104, 112] width 161 height 34
paste input "82452465"
type input "0982452465"
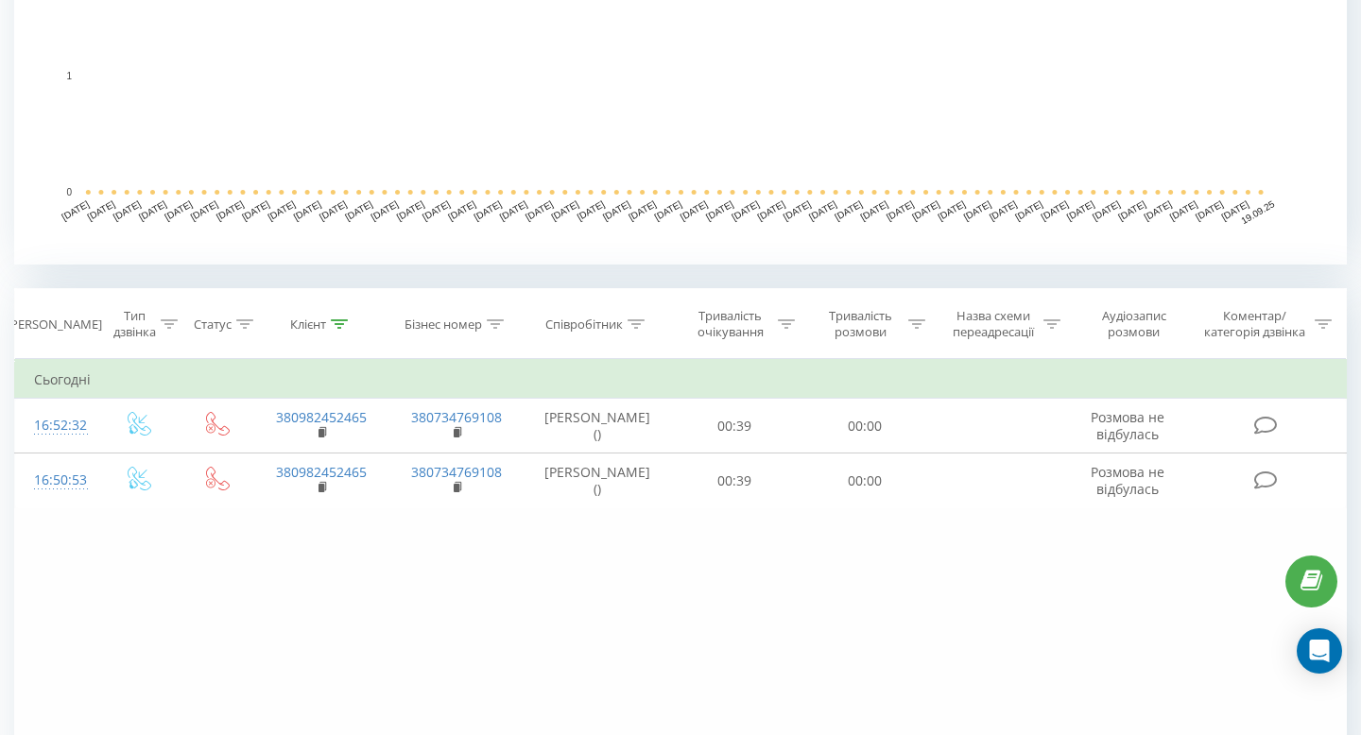
scroll to position [647, 0]
